Goal: Task Accomplishment & Management: Manage account settings

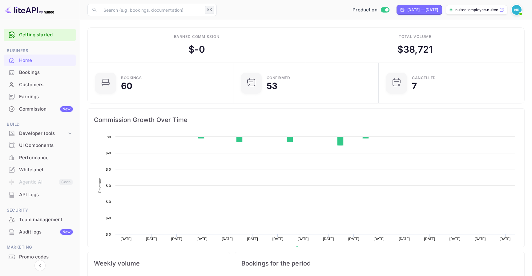
scroll to position [100, 142]
click at [53, 74] on div "Bookings" at bounding box center [46, 72] width 54 height 7
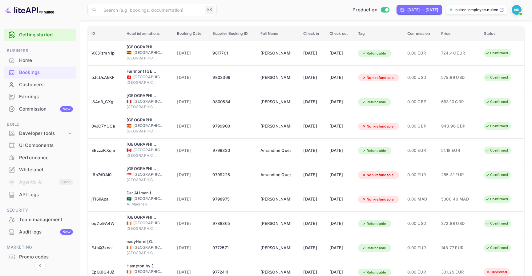
scroll to position [90, 0]
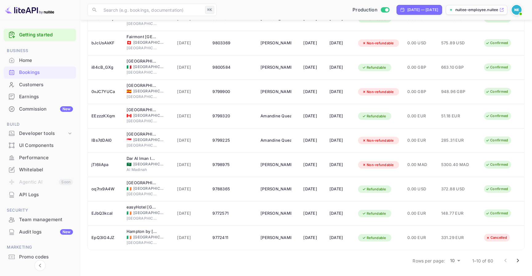
click at [521, 259] on icon "Go to next page" at bounding box center [517, 260] width 7 height 7
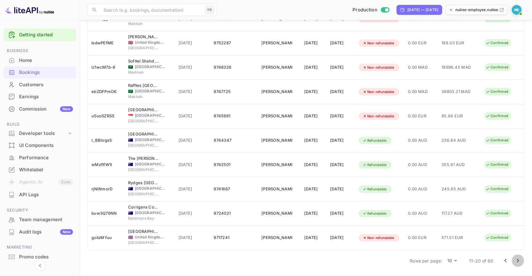
click at [515, 259] on icon "Go to next page" at bounding box center [517, 260] width 7 height 7
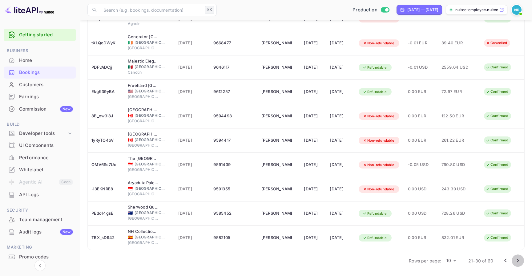
click at [513, 261] on button "Go to next page" at bounding box center [517, 260] width 12 height 12
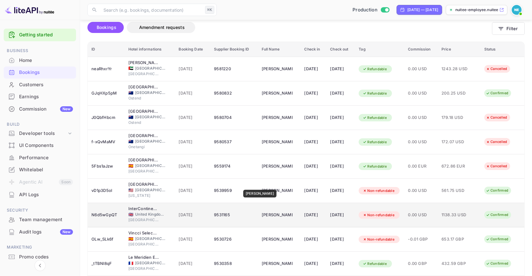
scroll to position [0, 0]
